Goal: Task Accomplishment & Management: Use online tool/utility

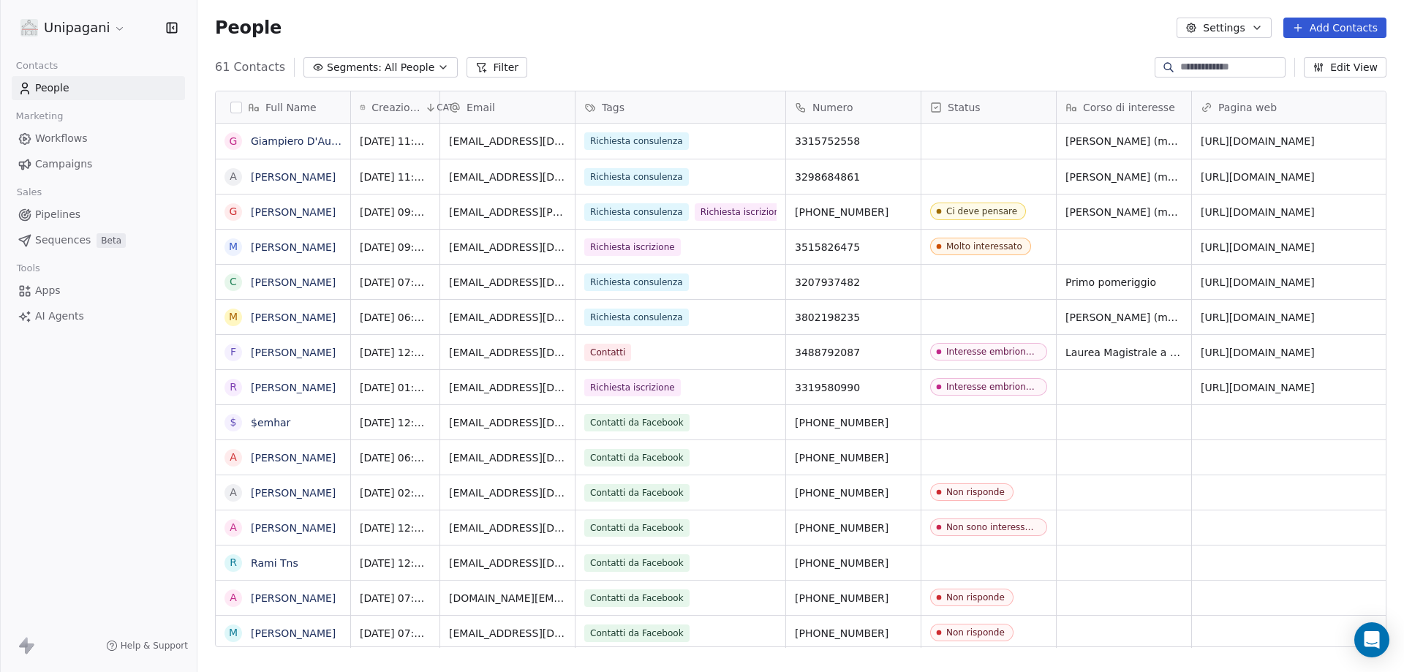
scroll to position [580, 1195]
click at [952, 183] on div "grid" at bounding box center [988, 176] width 135 height 34
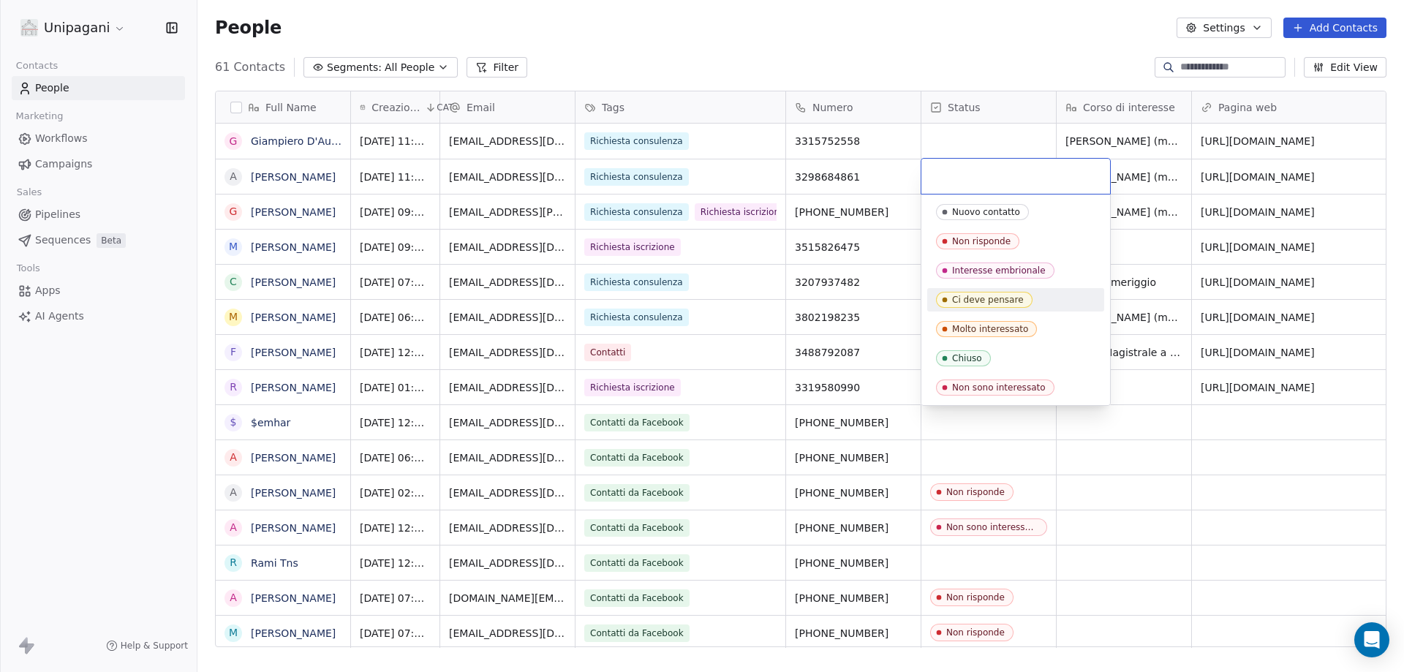
click at [987, 302] on div "Ci deve pensare" at bounding box center [988, 300] width 72 height 10
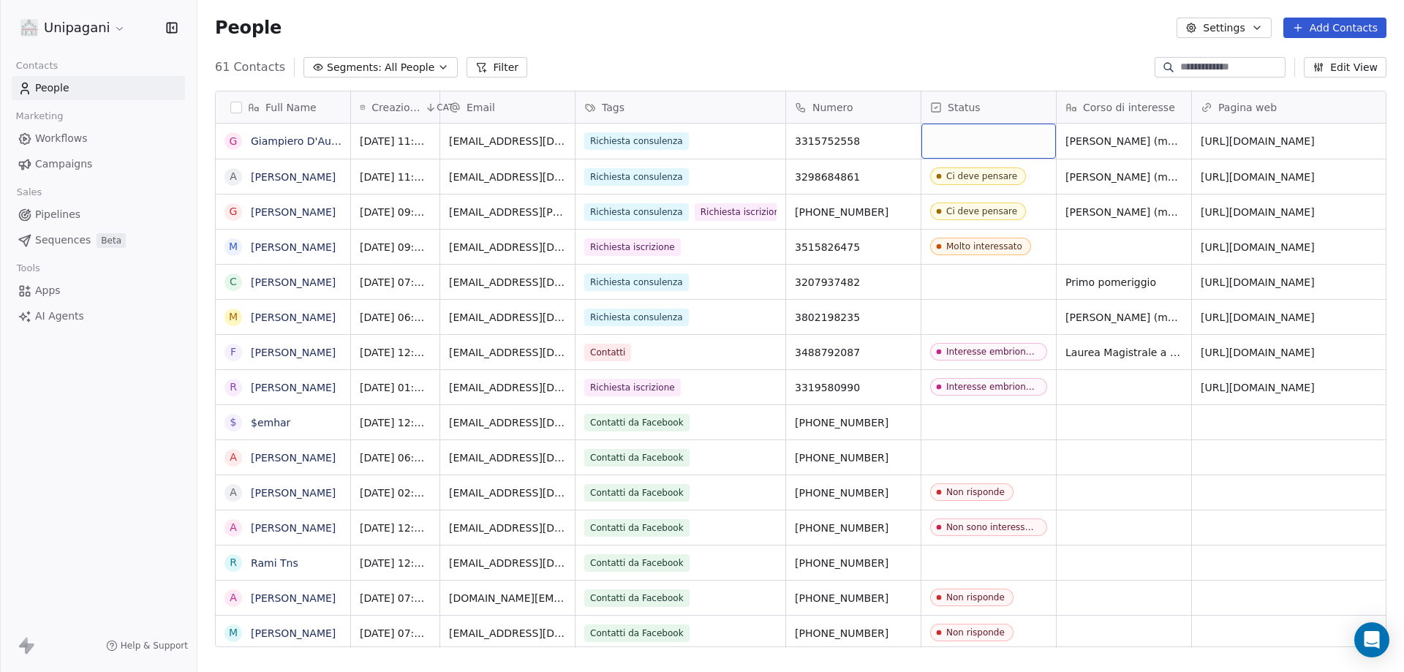
click at [1032, 140] on div "grid" at bounding box center [988, 141] width 135 height 35
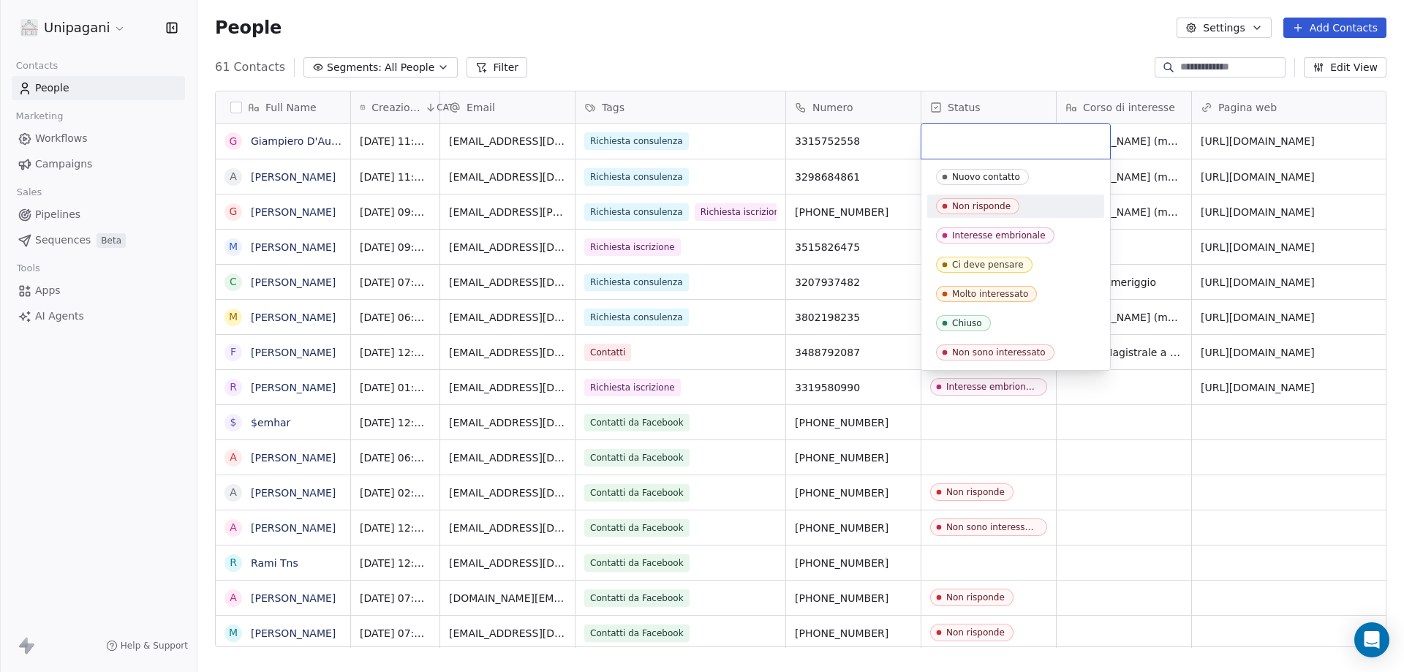
click at [1013, 208] on span "Non risponde" at bounding box center [977, 206] width 83 height 16
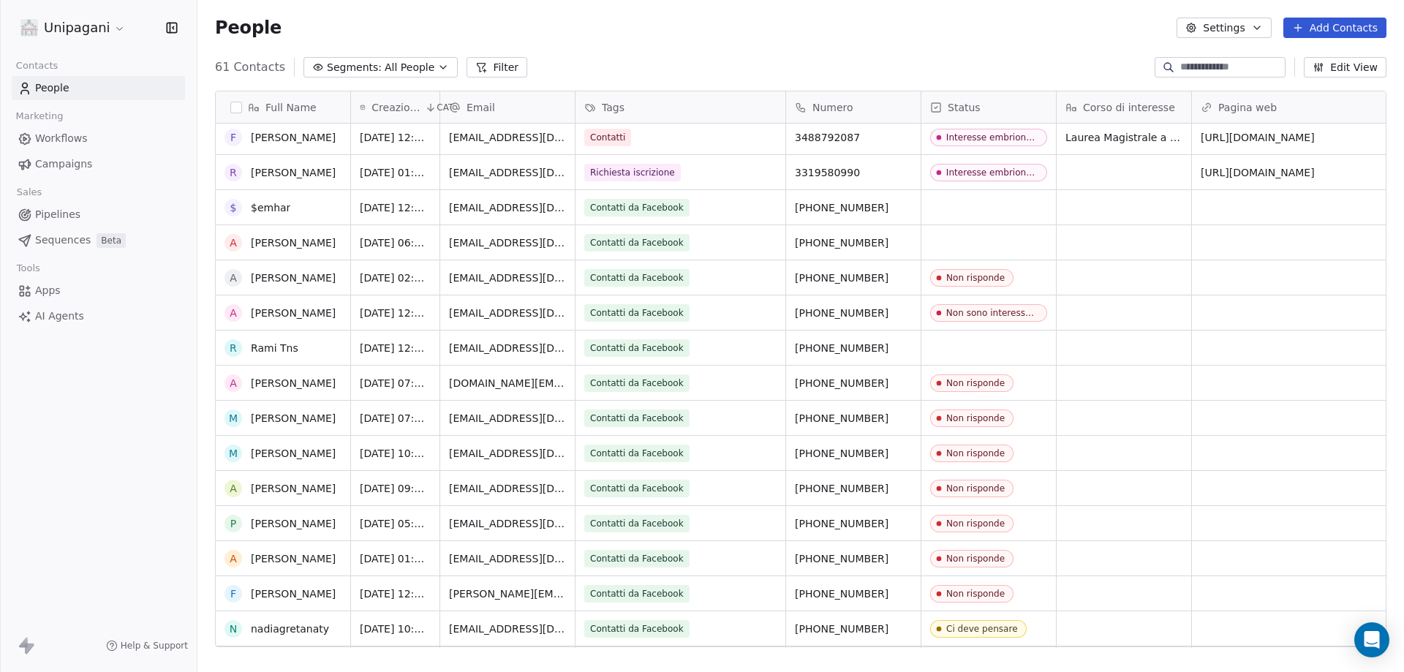
scroll to position [219, 0]
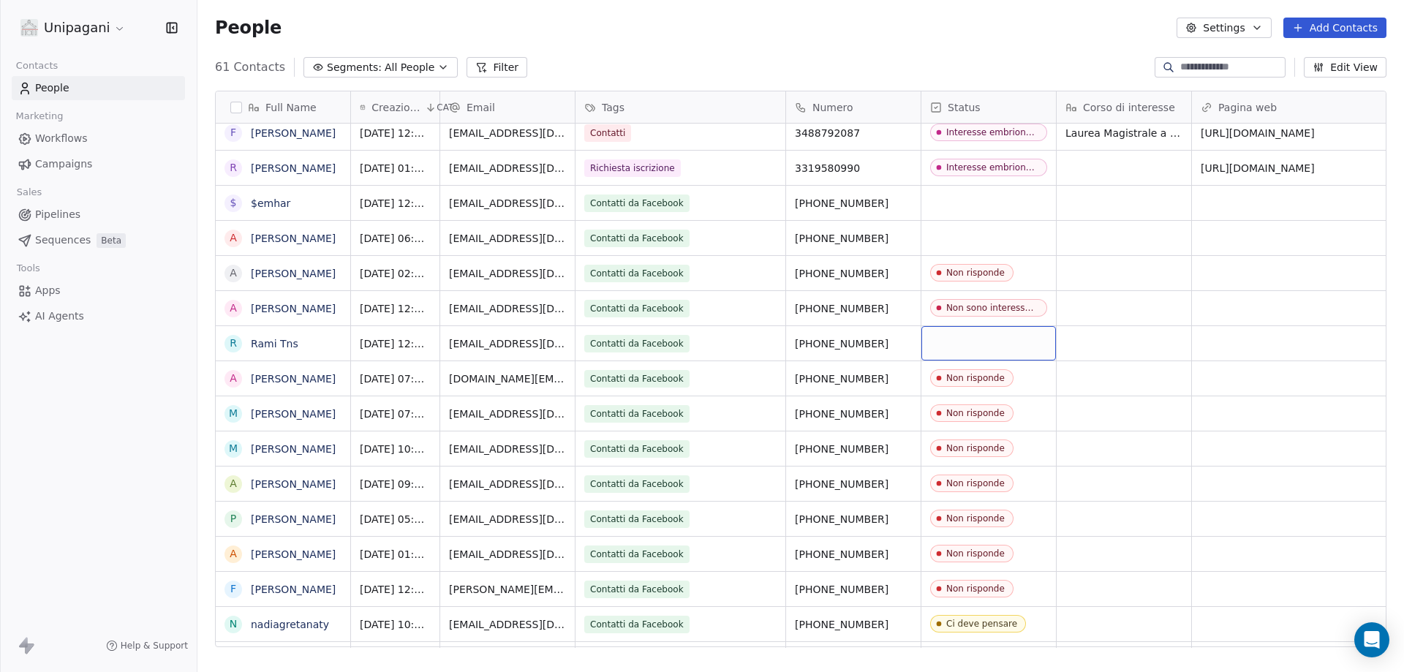
click at [1001, 346] on div "grid" at bounding box center [988, 343] width 135 height 34
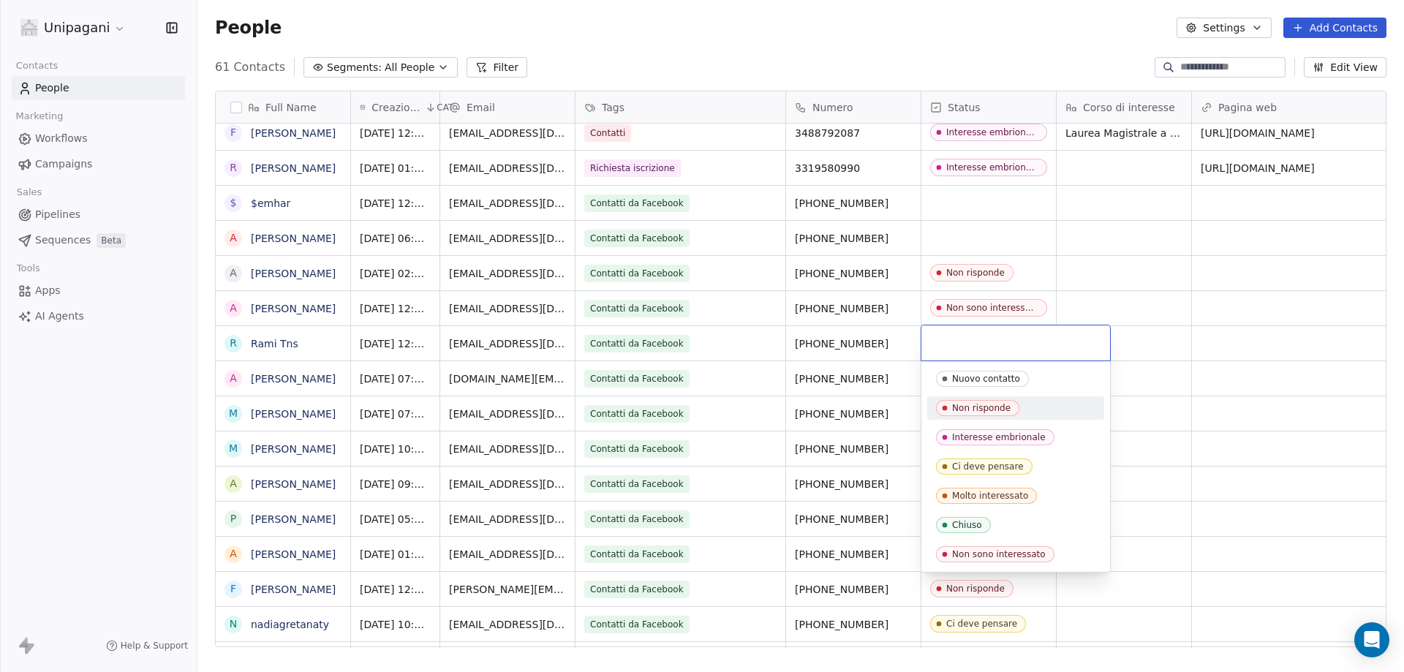
click at [996, 404] on div "Non risponde" at bounding box center [981, 408] width 58 height 10
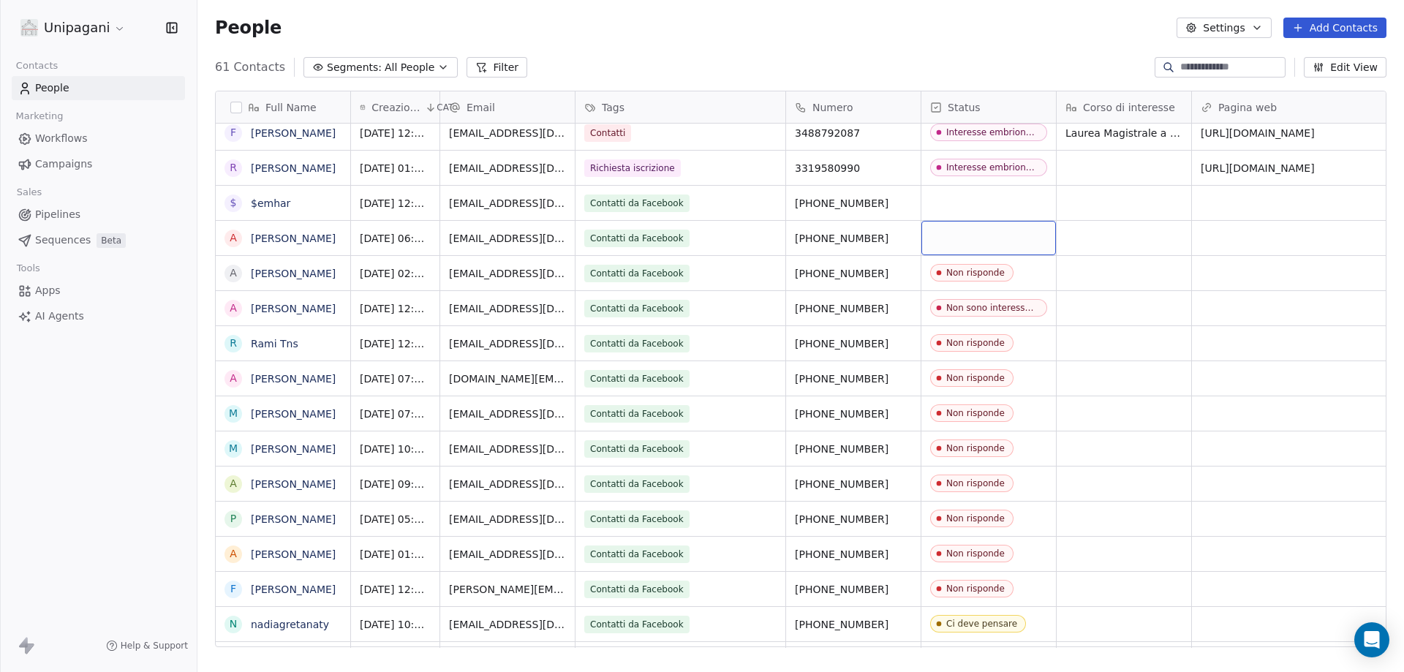
click at [984, 247] on div "grid" at bounding box center [988, 238] width 135 height 34
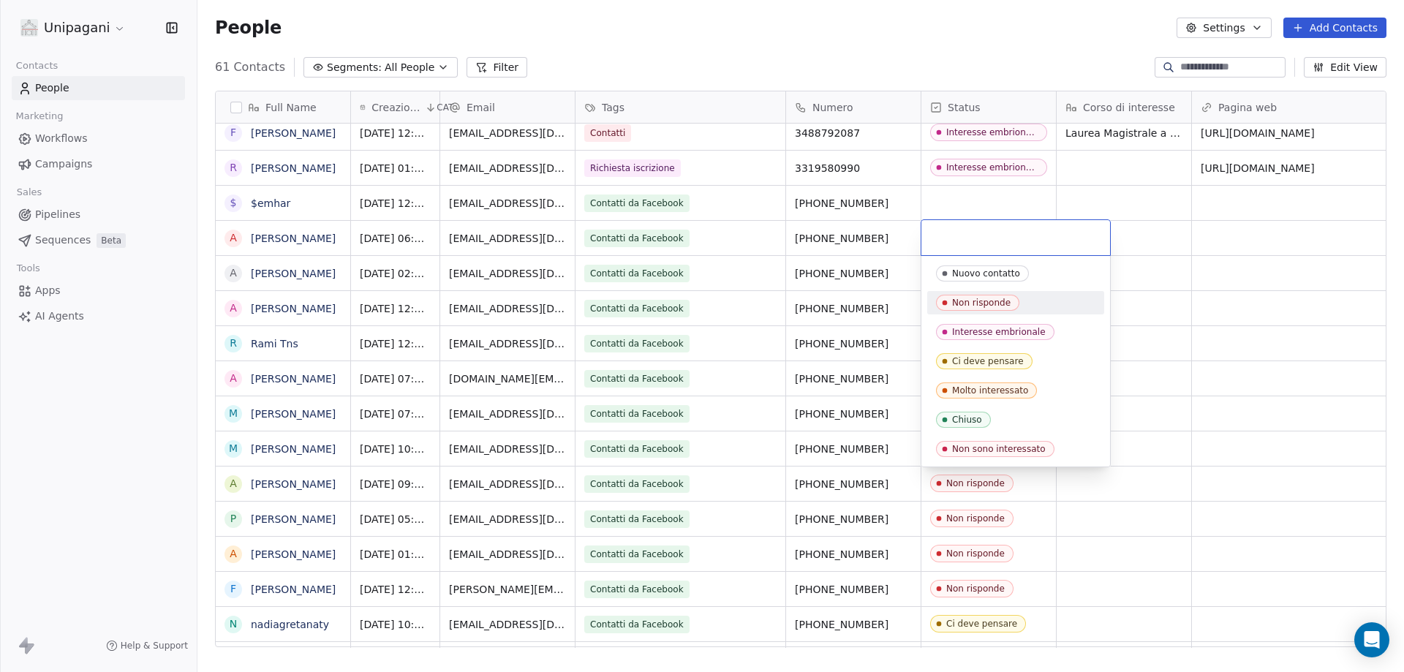
click at [999, 308] on span "Non risponde" at bounding box center [977, 303] width 83 height 16
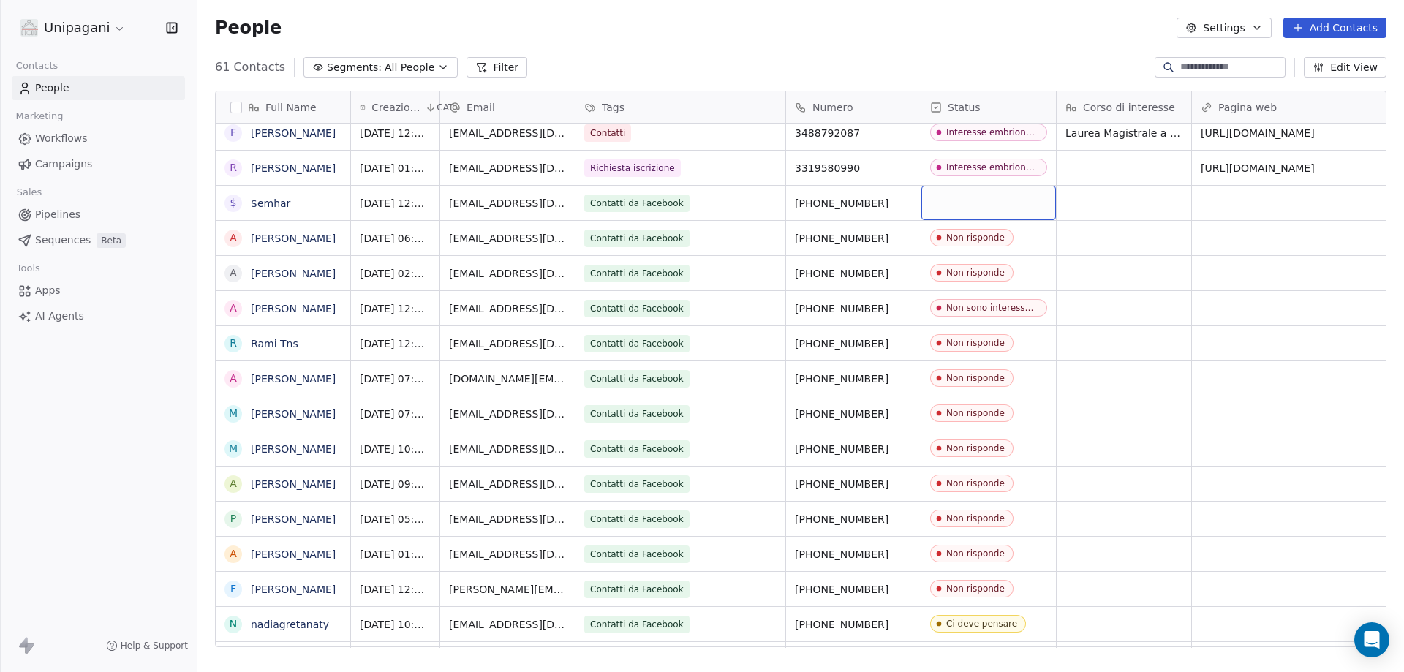
click at [999, 204] on div "grid" at bounding box center [988, 203] width 135 height 34
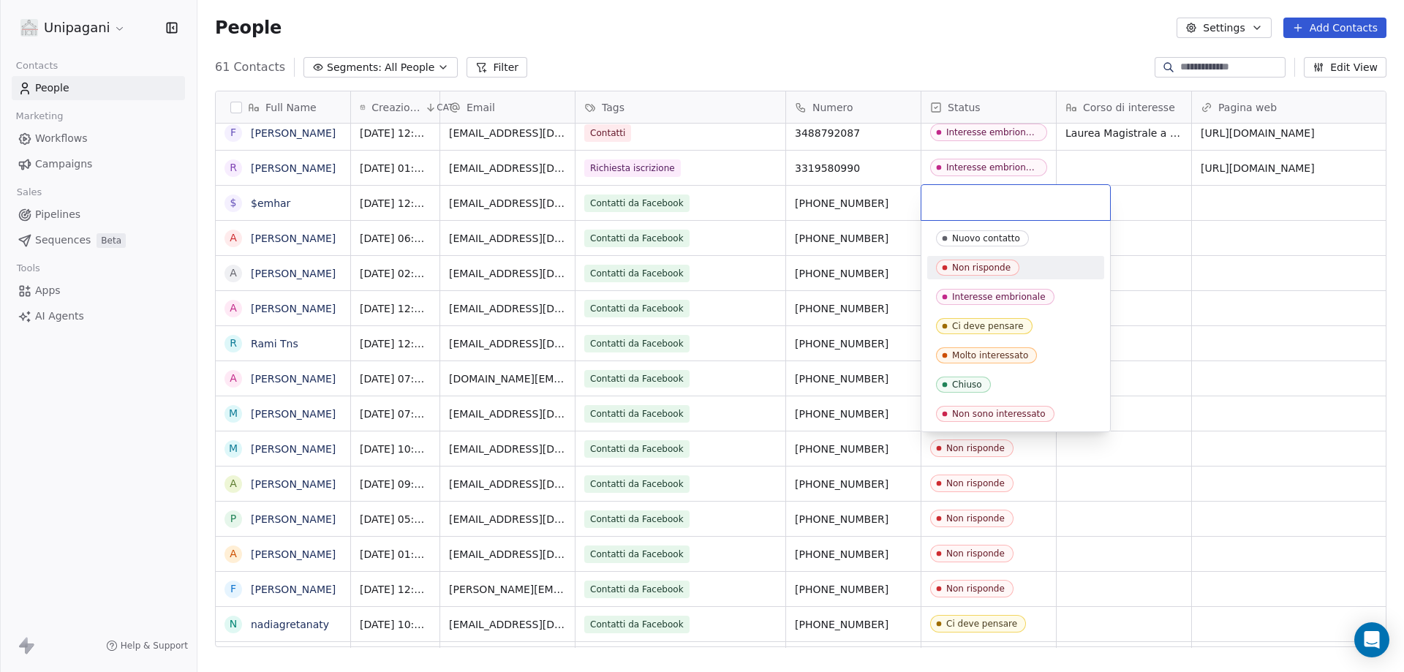
drag, startPoint x: 1002, startPoint y: 273, endPoint x: 1042, endPoint y: 320, distance: 61.8
click at [1002, 272] on span "Non risponde" at bounding box center [977, 268] width 83 height 16
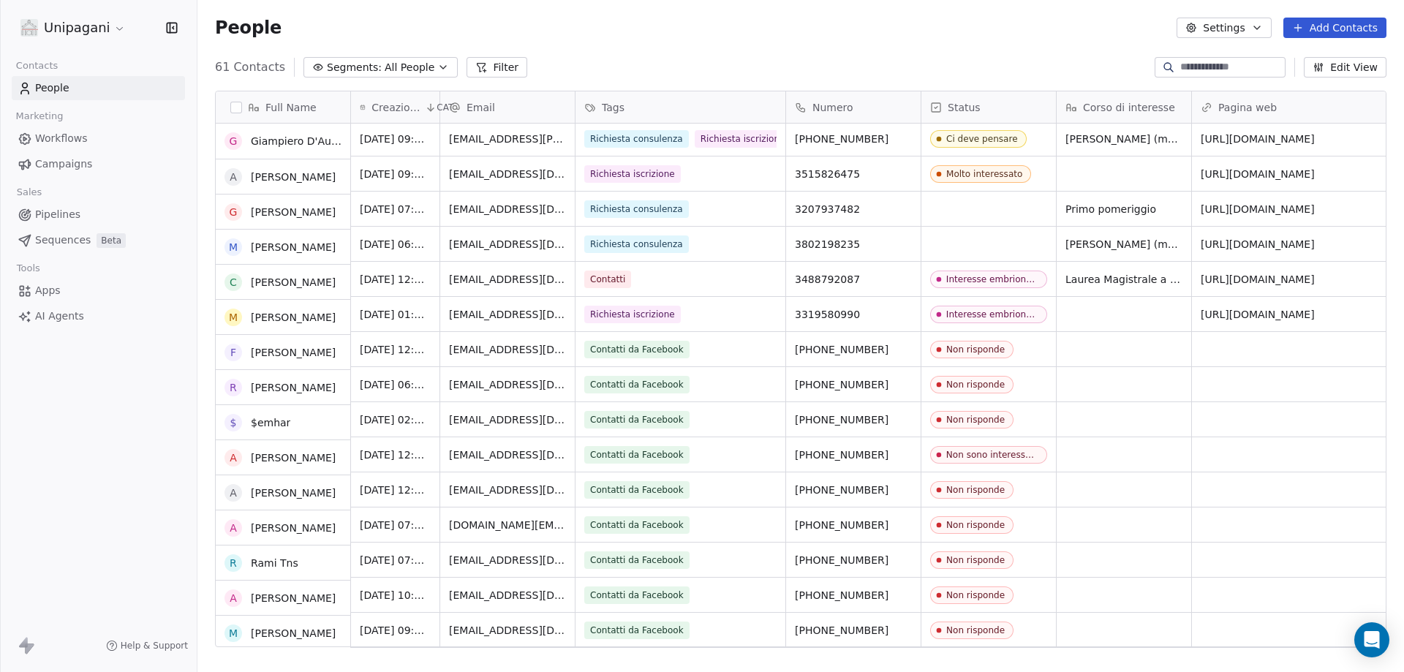
scroll to position [0, 0]
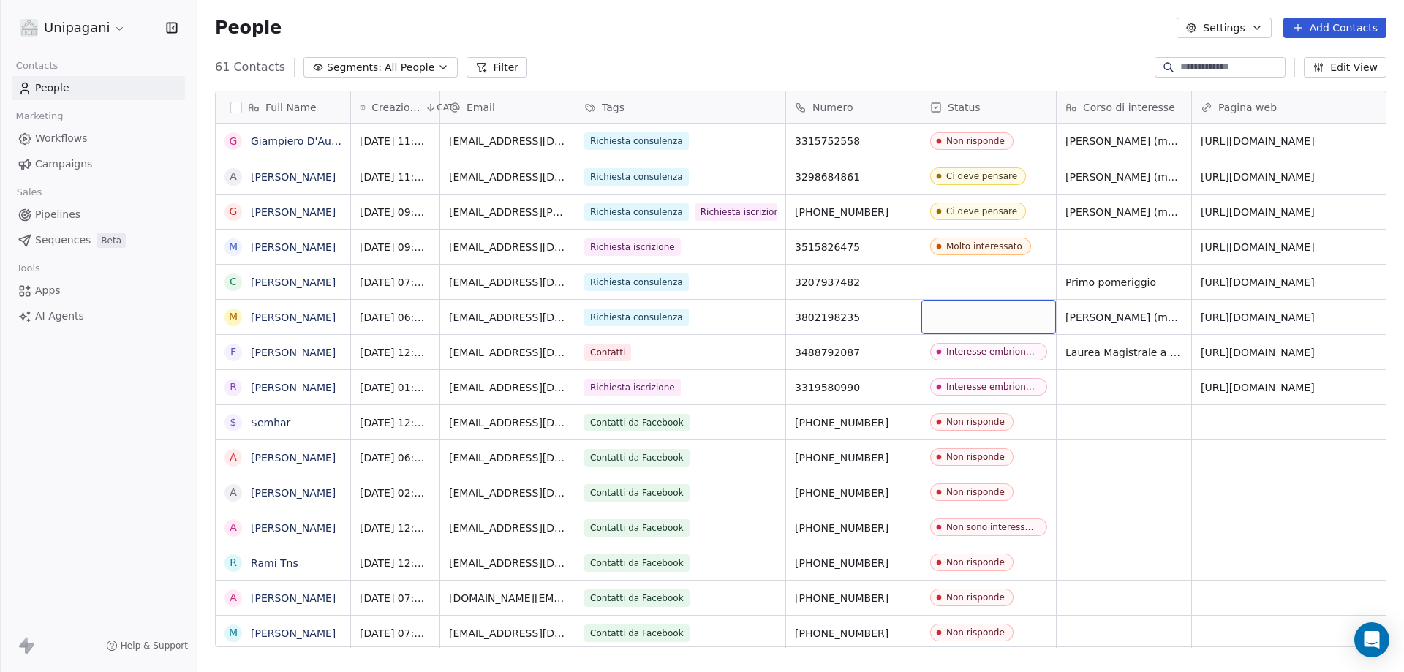
click at [960, 316] on div "grid" at bounding box center [988, 317] width 135 height 34
click at [959, 316] on div "grid" at bounding box center [988, 317] width 135 height 34
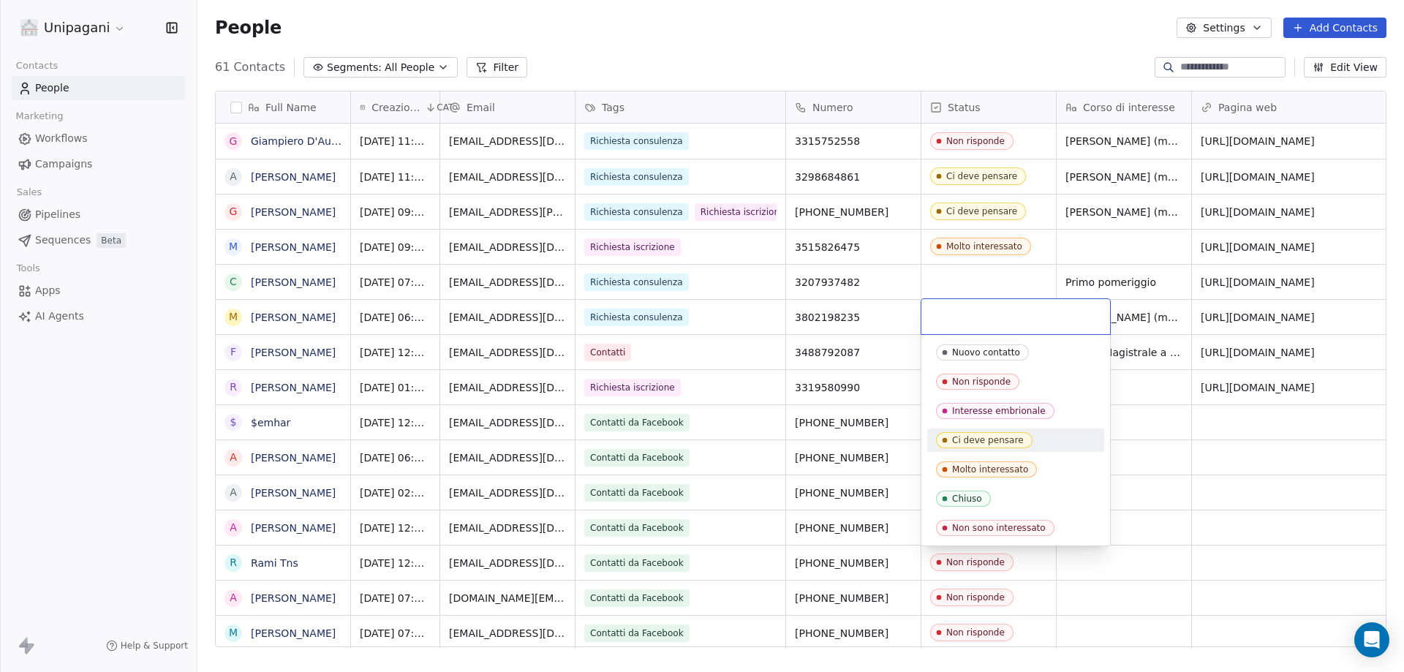
click at [950, 442] on span "Ci deve pensare" at bounding box center [984, 440] width 97 height 16
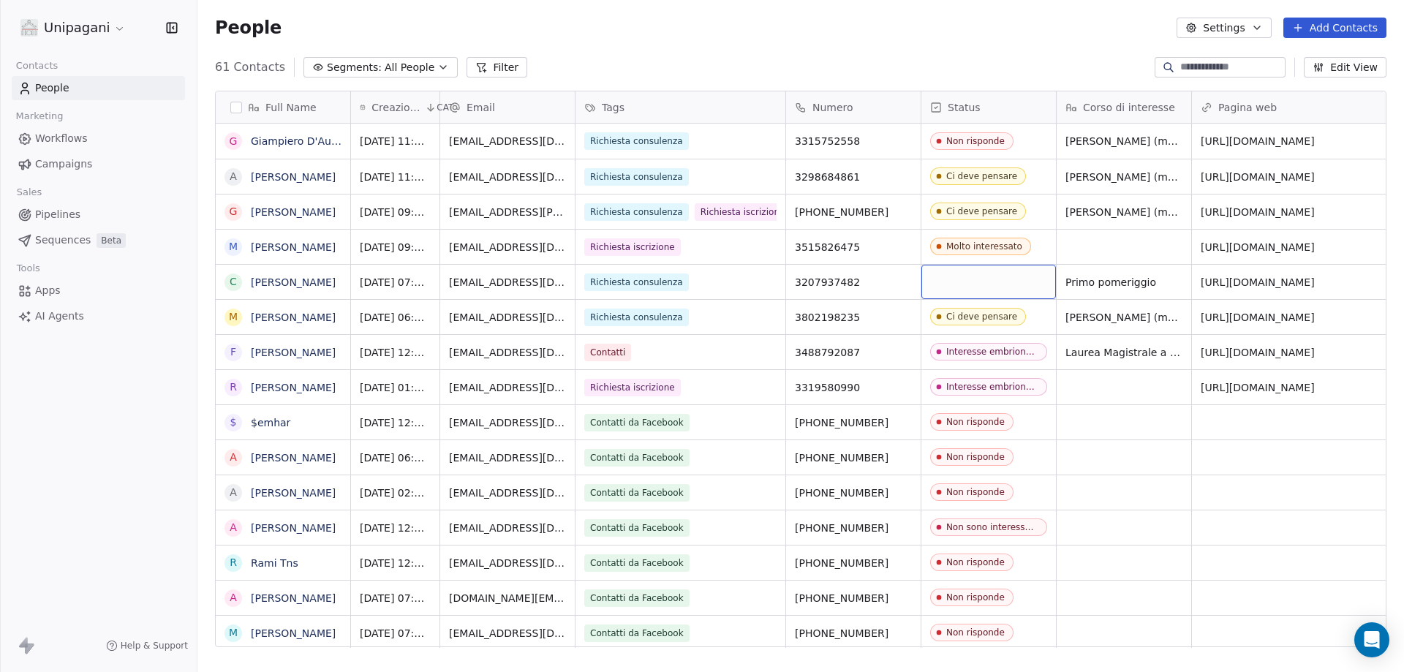
click at [964, 281] on div "grid" at bounding box center [988, 282] width 135 height 34
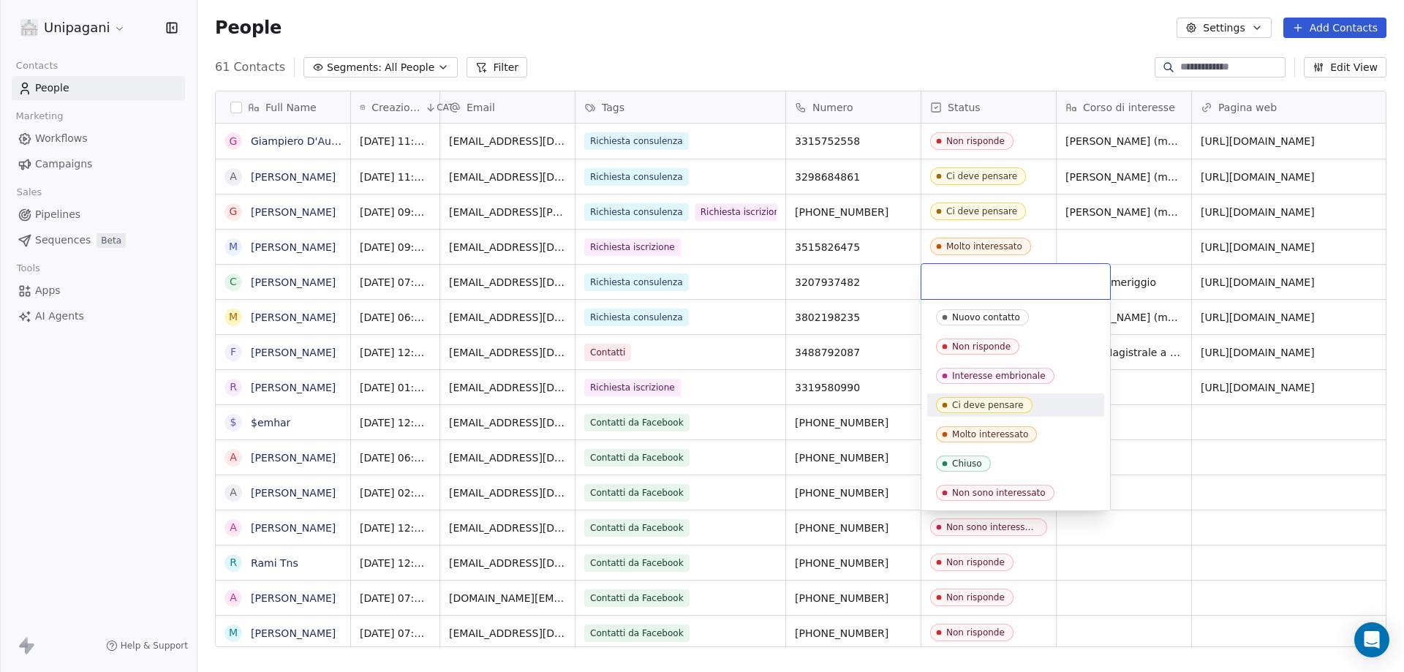
click at [983, 409] on div "Ci deve pensare" at bounding box center [988, 405] width 72 height 10
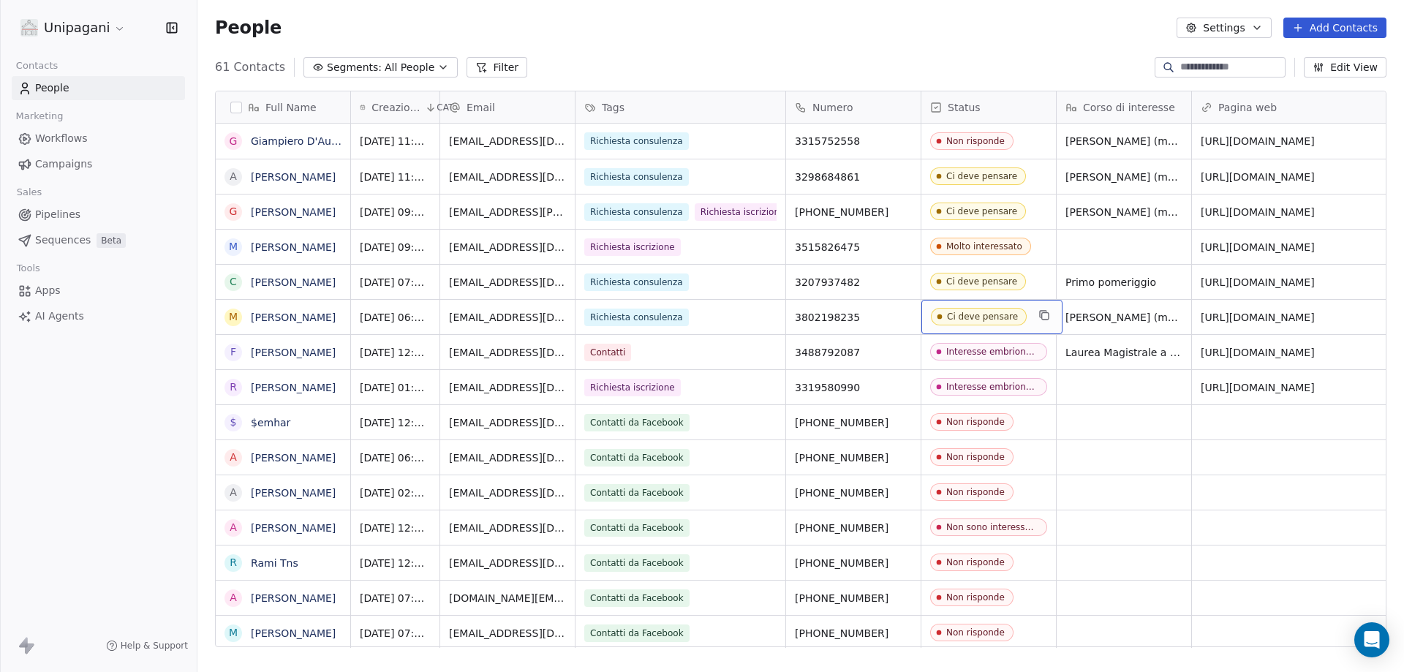
click at [977, 319] on div "Ci deve pensare" at bounding box center [982, 316] width 71 height 10
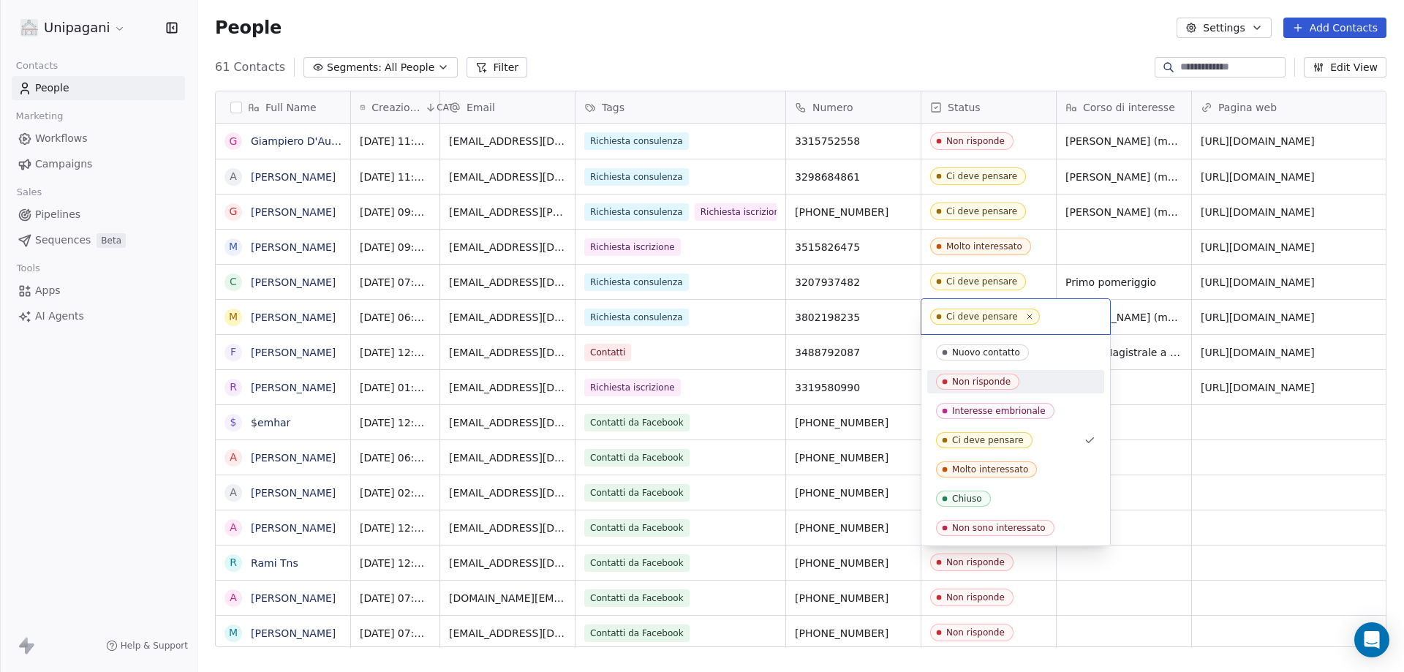
click at [1002, 381] on div "Non risponde" at bounding box center [981, 382] width 58 height 10
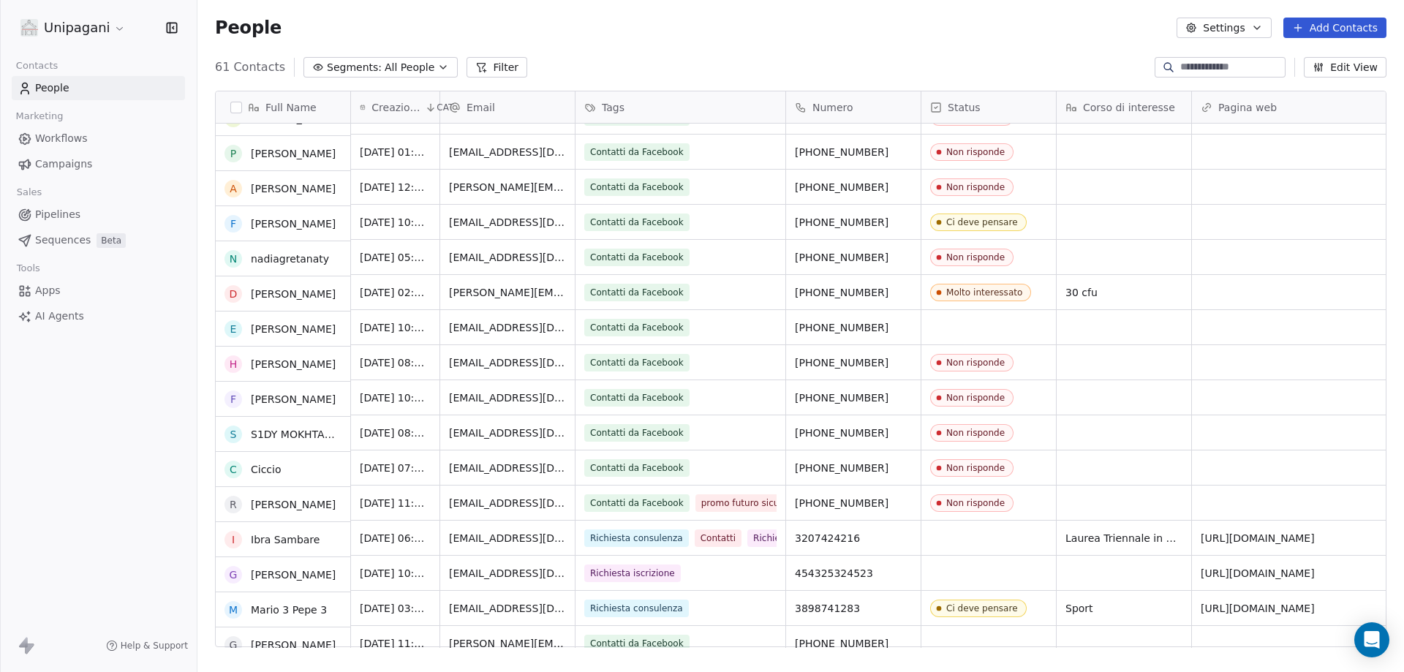
scroll to position [585, 0]
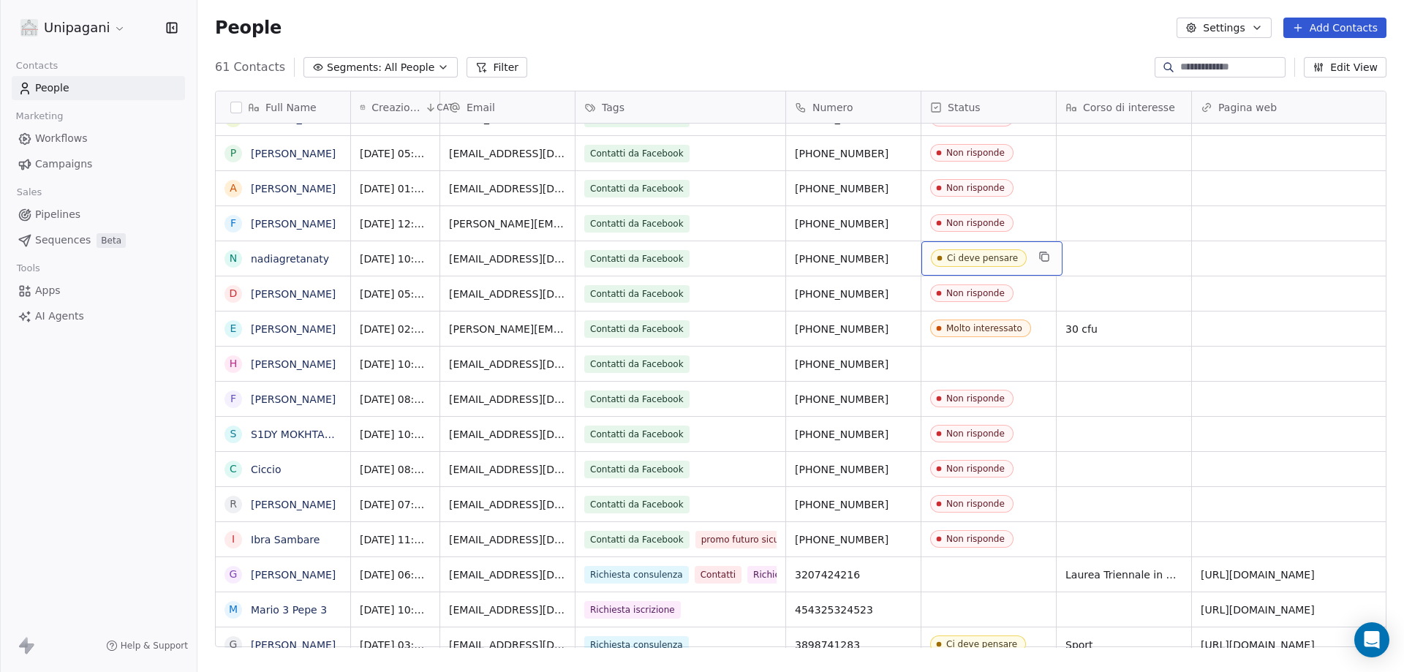
click at [997, 259] on div "Ci deve pensare" at bounding box center [982, 258] width 71 height 10
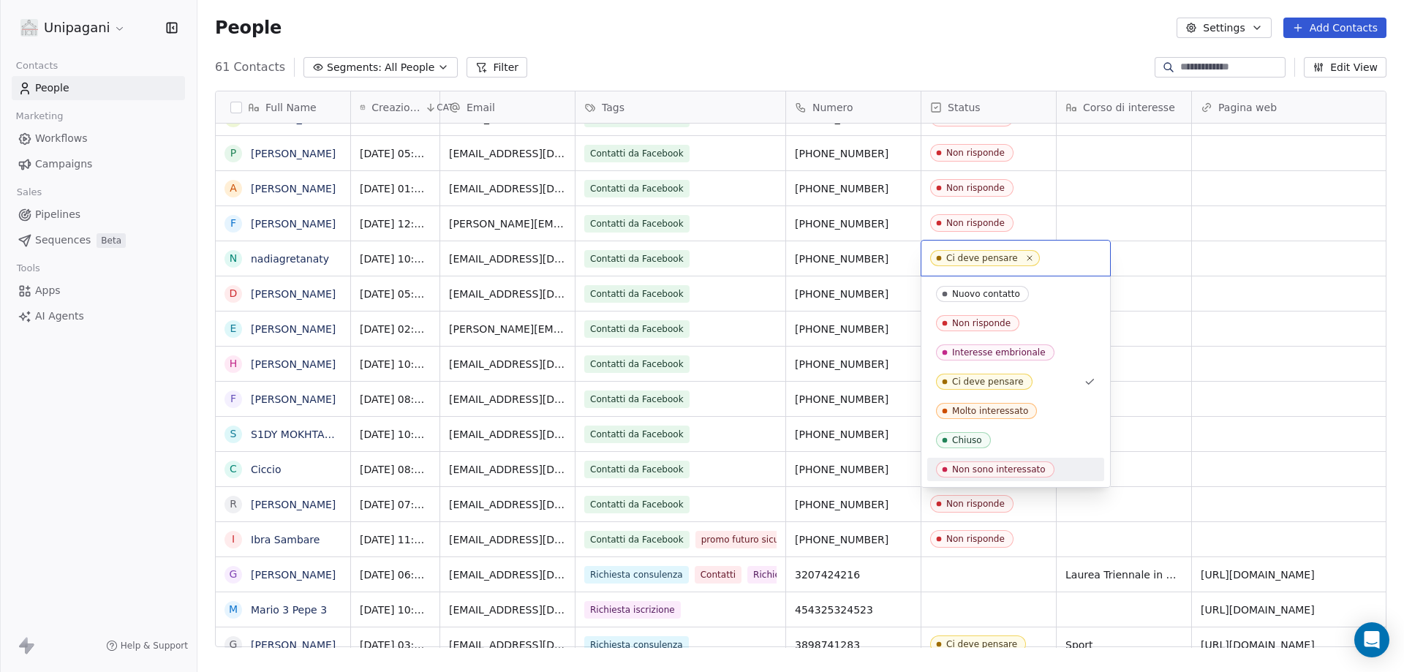
click at [991, 474] on span "Non sono interessato" at bounding box center [995, 469] width 118 height 16
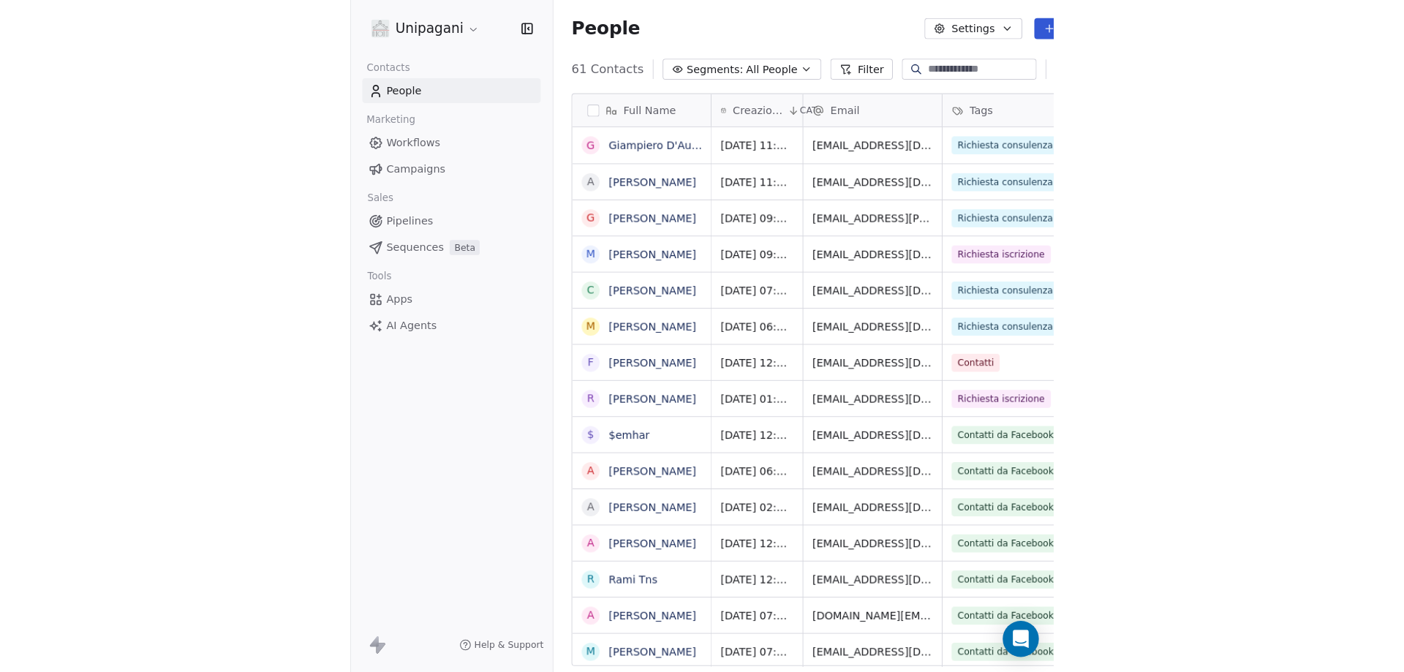
scroll to position [580, 1195]
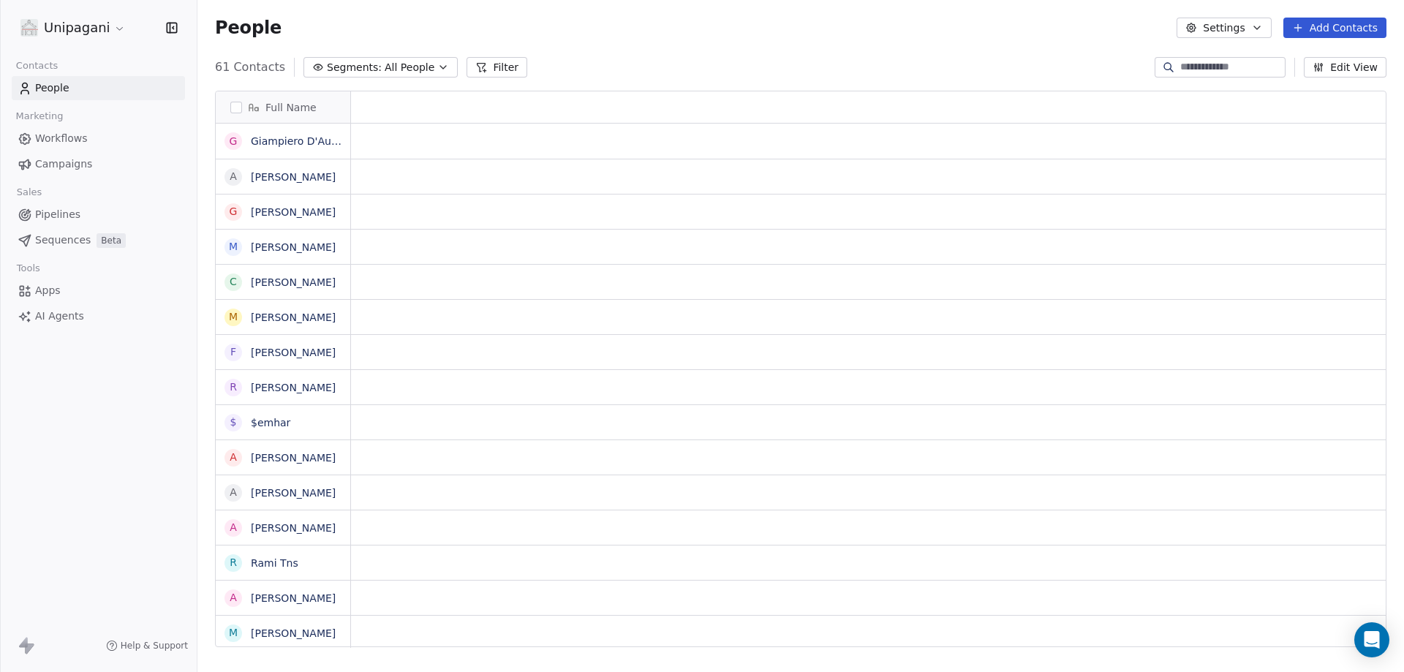
scroll to position [580, 1195]
